Goal: Task Accomplishment & Management: Manage account settings

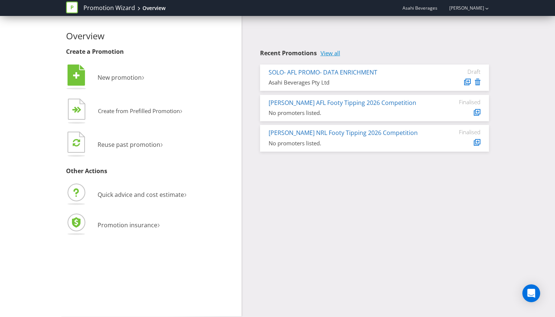
click at [327, 54] on link "View all" at bounding box center [331, 53] width 20 height 6
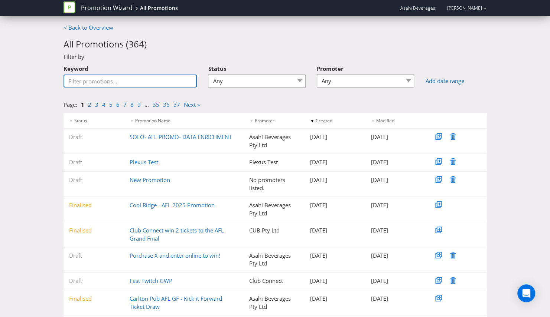
click at [143, 77] on input "Keyword" at bounding box center [130, 81] width 134 height 13
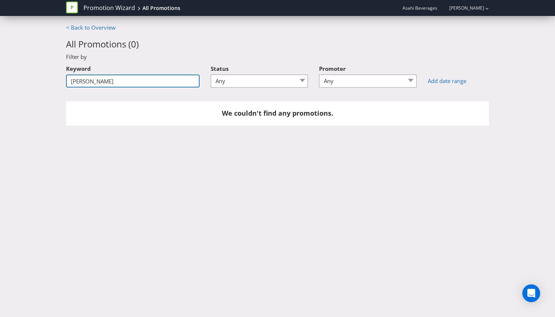
drag, startPoint x: 91, startPoint y: 82, endPoint x: 61, endPoint y: 52, distance: 41.7
click at [42, 77] on div "< Back to Overview All Promotions ( 0 ) Filter by Keyword carlton major Status …" at bounding box center [277, 79] width 555 height 110
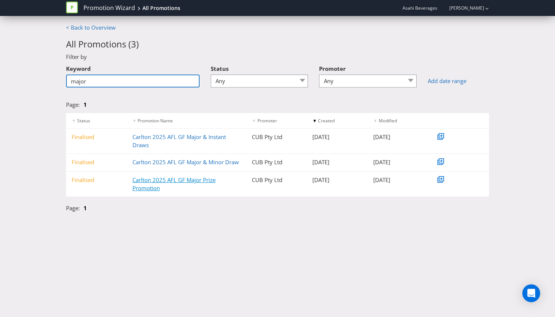
type input "major"
click at [149, 183] on link "Carlton 2025 AFL GF Major Prize Promotion" at bounding box center [174, 183] width 83 height 15
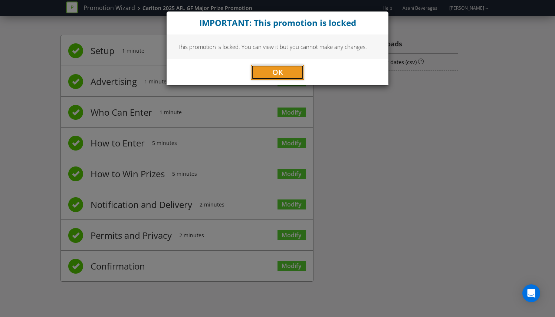
click at [294, 73] on button "OK" at bounding box center [277, 72] width 53 height 15
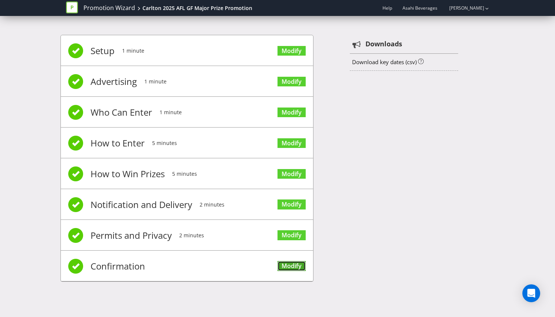
click at [283, 261] on link "Modify" at bounding box center [292, 266] width 28 height 10
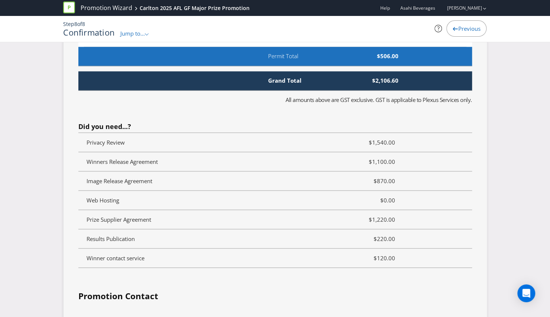
scroll to position [2356, 0]
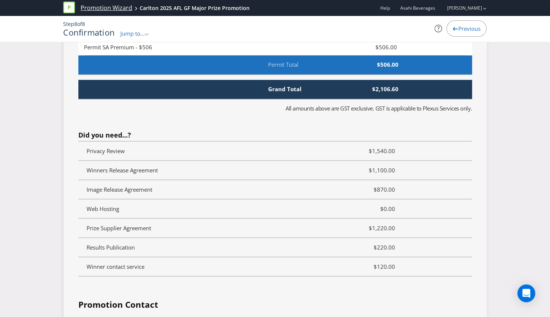
click at [95, 8] on link "Promotion Wizard" at bounding box center [107, 8] width 52 height 9
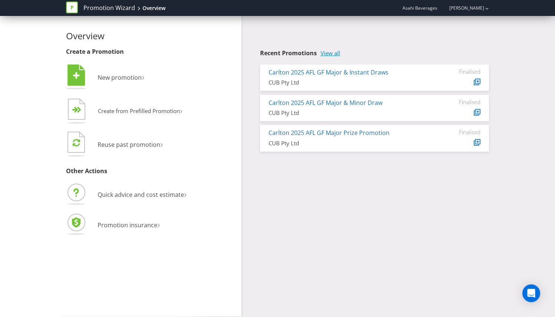
click at [326, 52] on link "View all" at bounding box center [331, 53] width 20 height 6
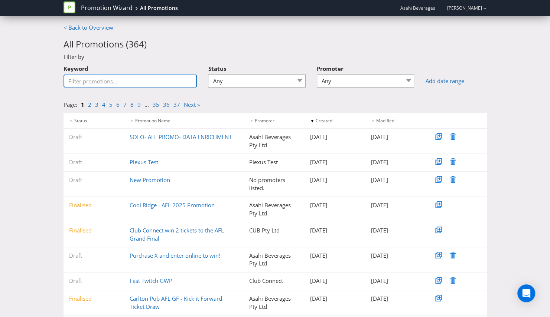
click at [134, 86] on input "Keyword" at bounding box center [130, 81] width 134 height 13
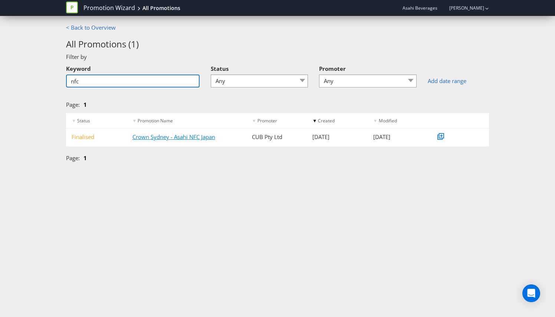
type input "nfc"
click at [166, 137] on link "Crown Sydney - Asahi NFC Japan" at bounding box center [174, 136] width 83 height 7
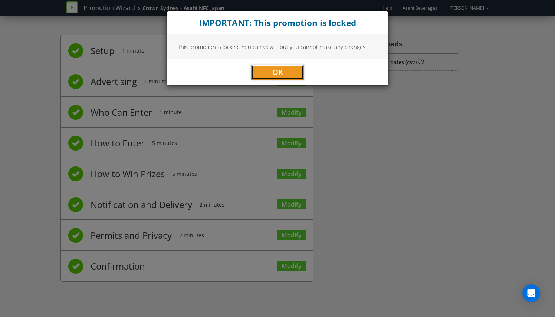
click at [261, 76] on button "OK" at bounding box center [277, 72] width 53 height 15
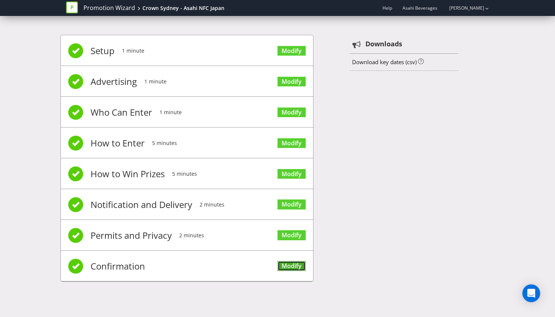
click at [293, 261] on link "Modify" at bounding box center [292, 266] width 28 height 10
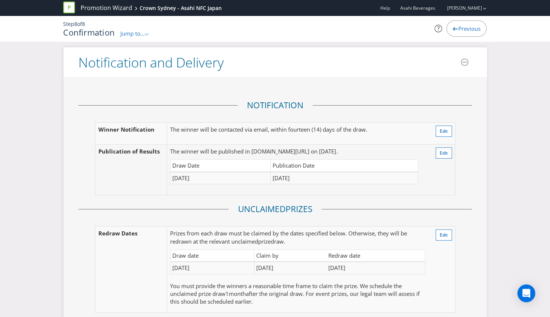
scroll to position [1076, 0]
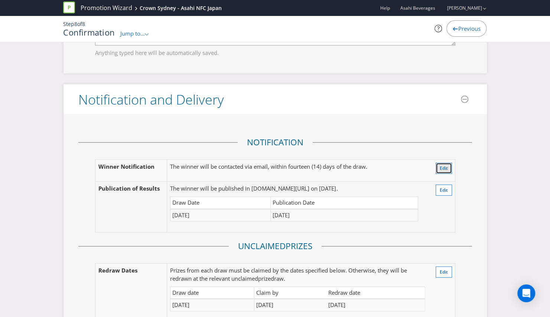
click at [438, 163] on button "Edit" at bounding box center [443, 168] width 16 height 11
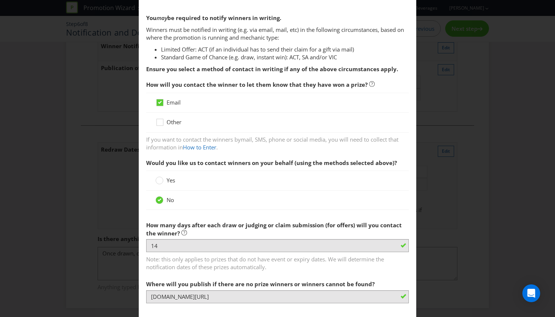
scroll to position [148, 0]
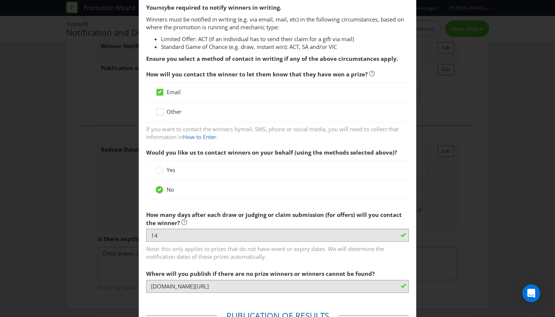
click at [472, 99] on div "Notification and Delivery Based on your previous answers, you are not required …" at bounding box center [277, 158] width 555 height 317
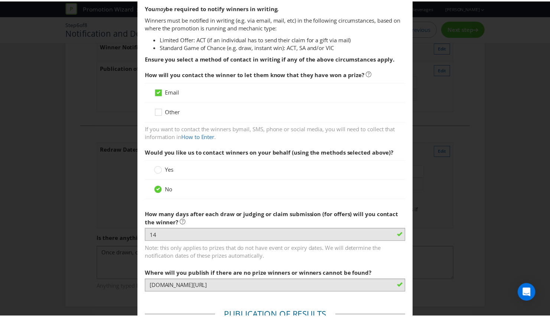
scroll to position [0, 0]
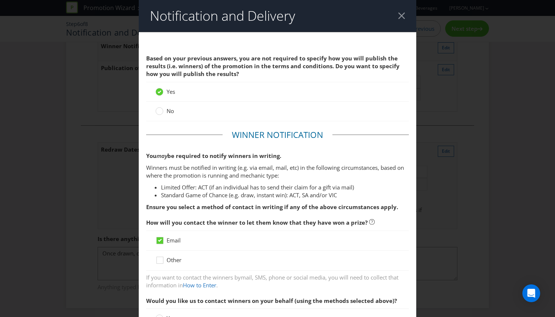
click at [400, 16] on div at bounding box center [401, 15] width 7 height 7
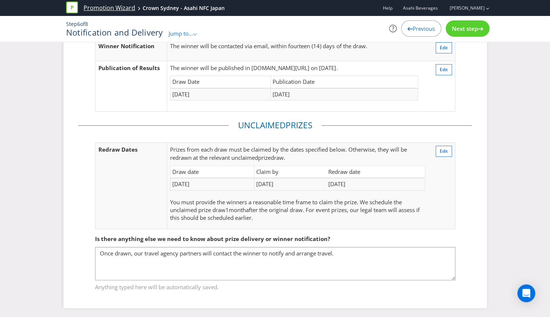
click at [86, 8] on link "Promotion Wizard" at bounding box center [110, 8] width 52 height 9
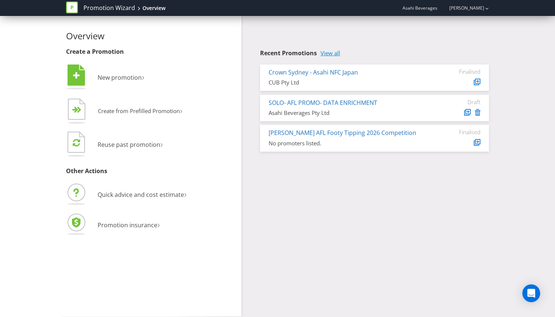
click at [333, 53] on link "View all" at bounding box center [331, 53] width 20 height 6
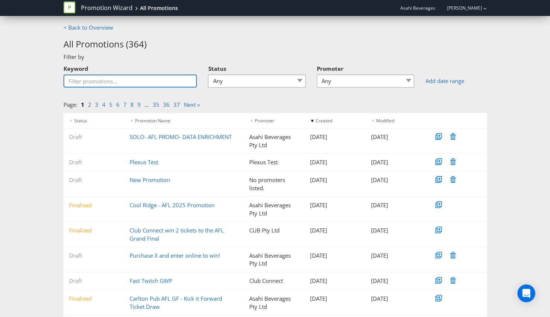
click at [106, 81] on input "Keyword" at bounding box center [130, 81] width 134 height 13
type input "major"
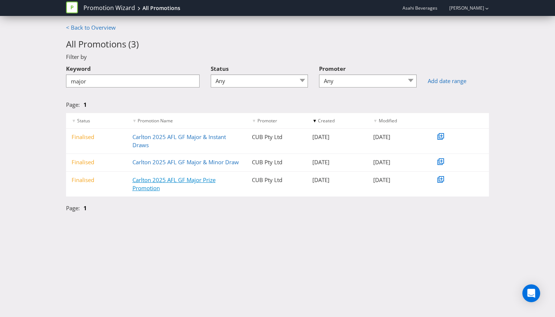
click at [139, 184] on link "Carlton 2025 AFL GF Major Prize Promotion" at bounding box center [174, 183] width 83 height 15
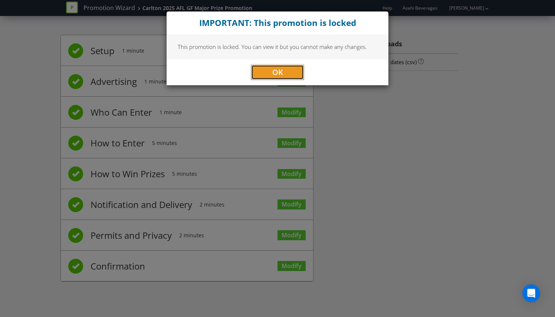
click at [292, 69] on button "OK" at bounding box center [277, 72] width 53 height 15
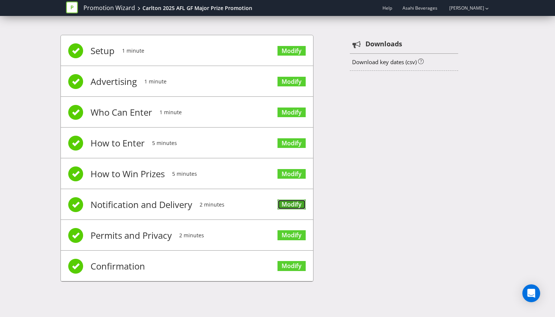
click at [287, 201] on link "Modify" at bounding box center [292, 205] width 28 height 10
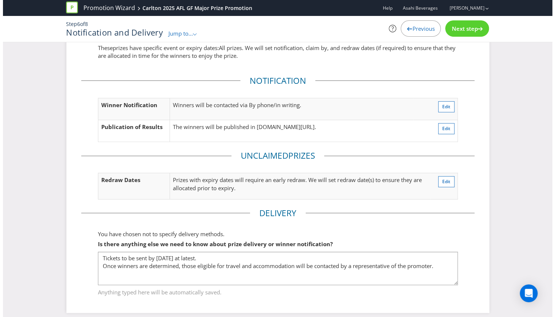
scroll to position [46, 0]
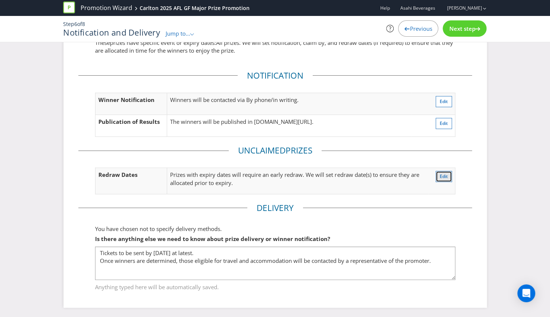
click at [444, 177] on span "Edit" at bounding box center [443, 176] width 8 height 6
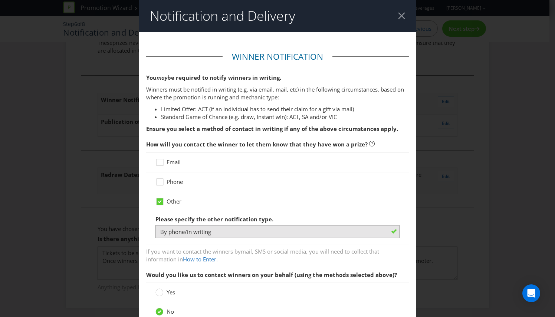
click at [399, 17] on div at bounding box center [401, 15] width 7 height 7
